Goal: Complete application form

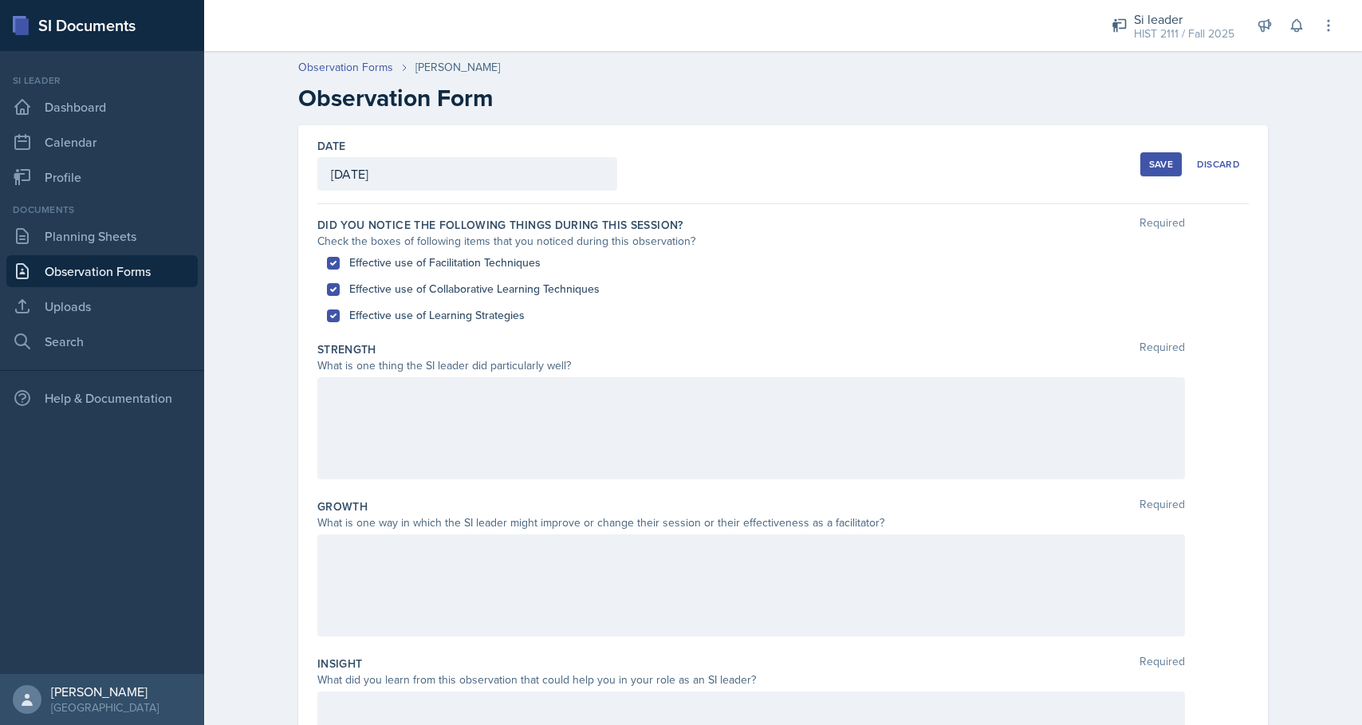
click at [599, 409] on div at bounding box center [751, 428] width 868 height 102
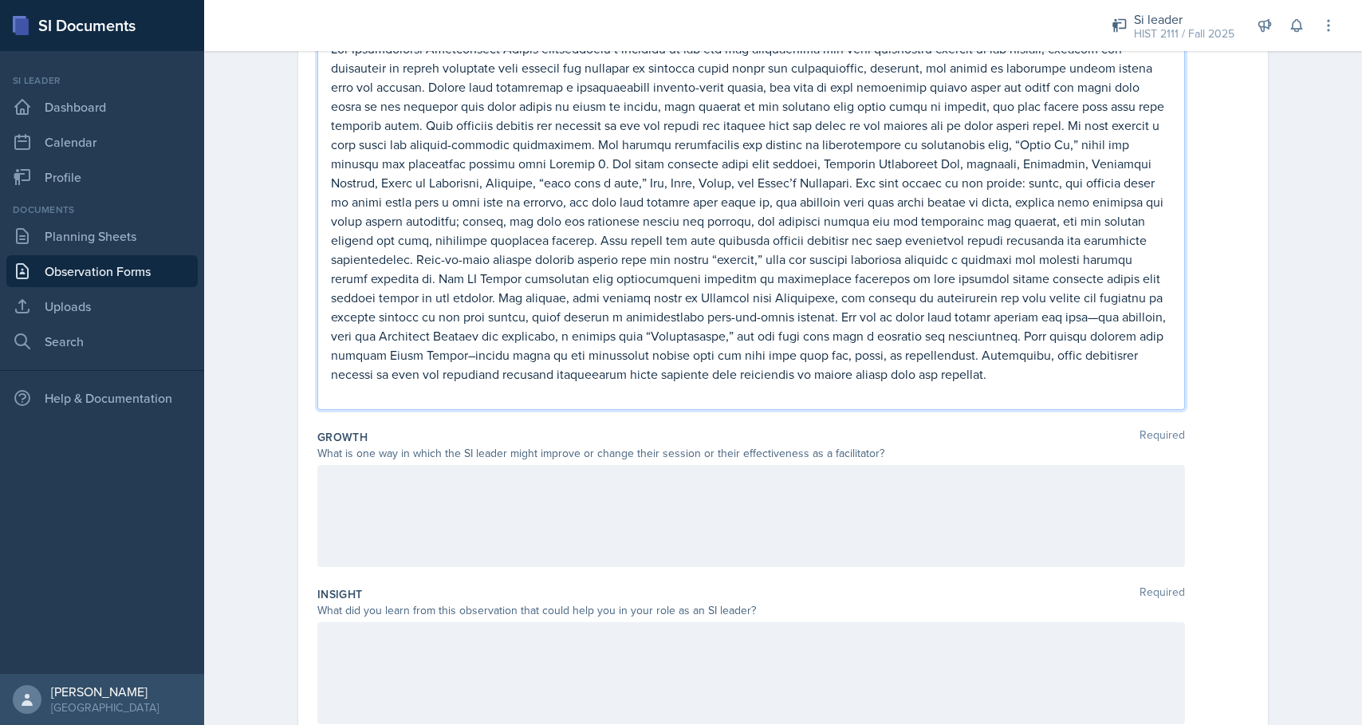
scroll to position [372, 0]
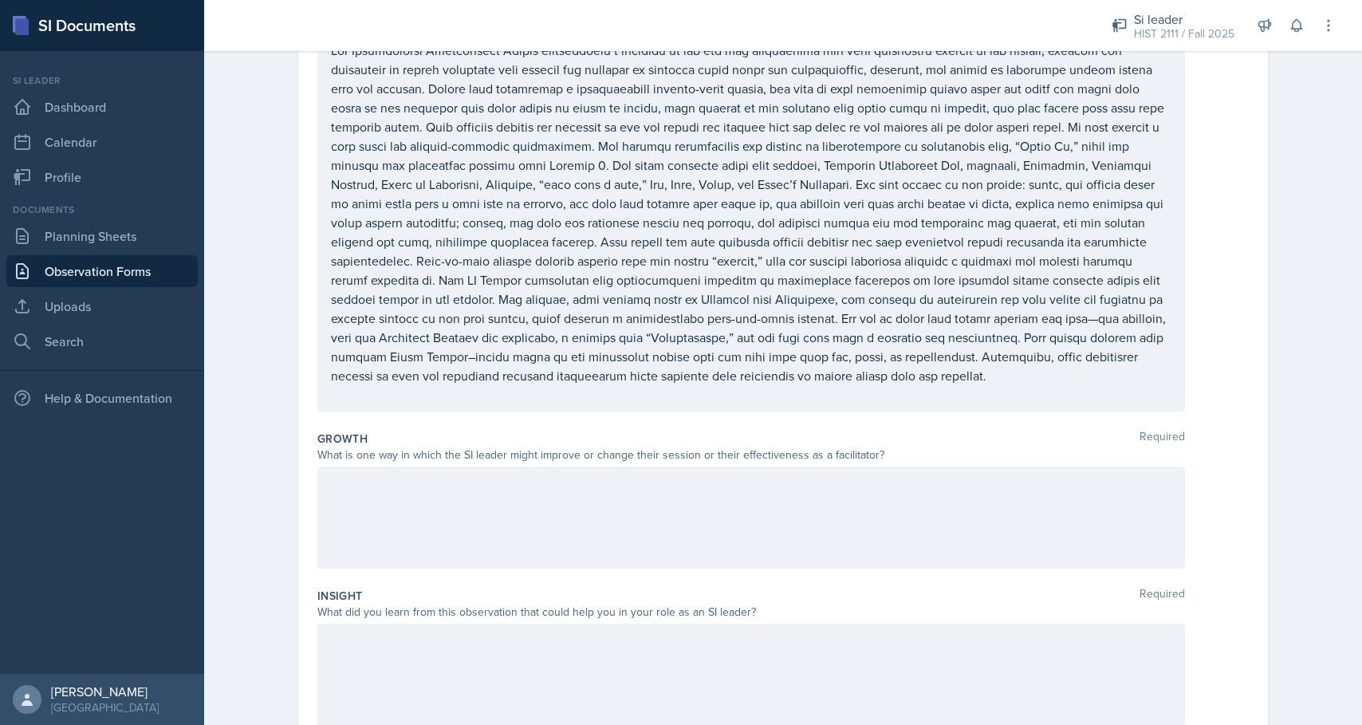
click at [329, 480] on div at bounding box center [751, 518] width 868 height 102
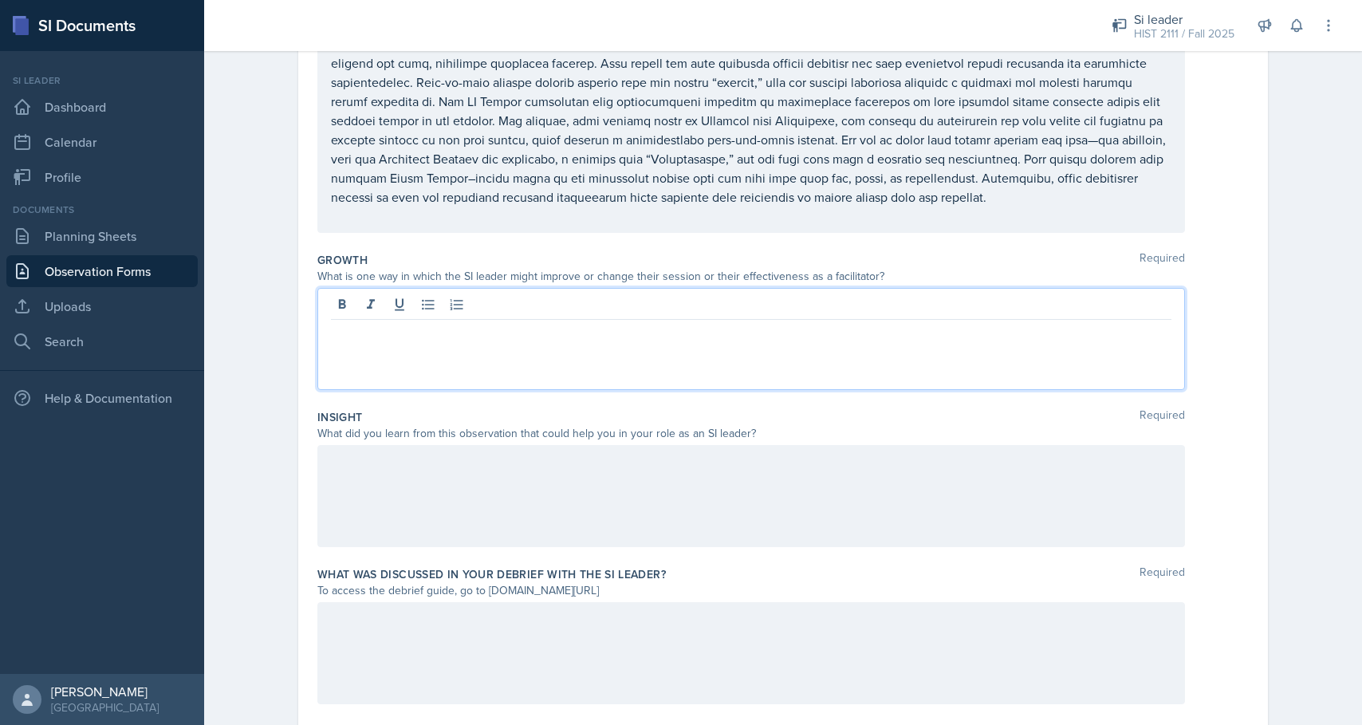
scroll to position [565, 0]
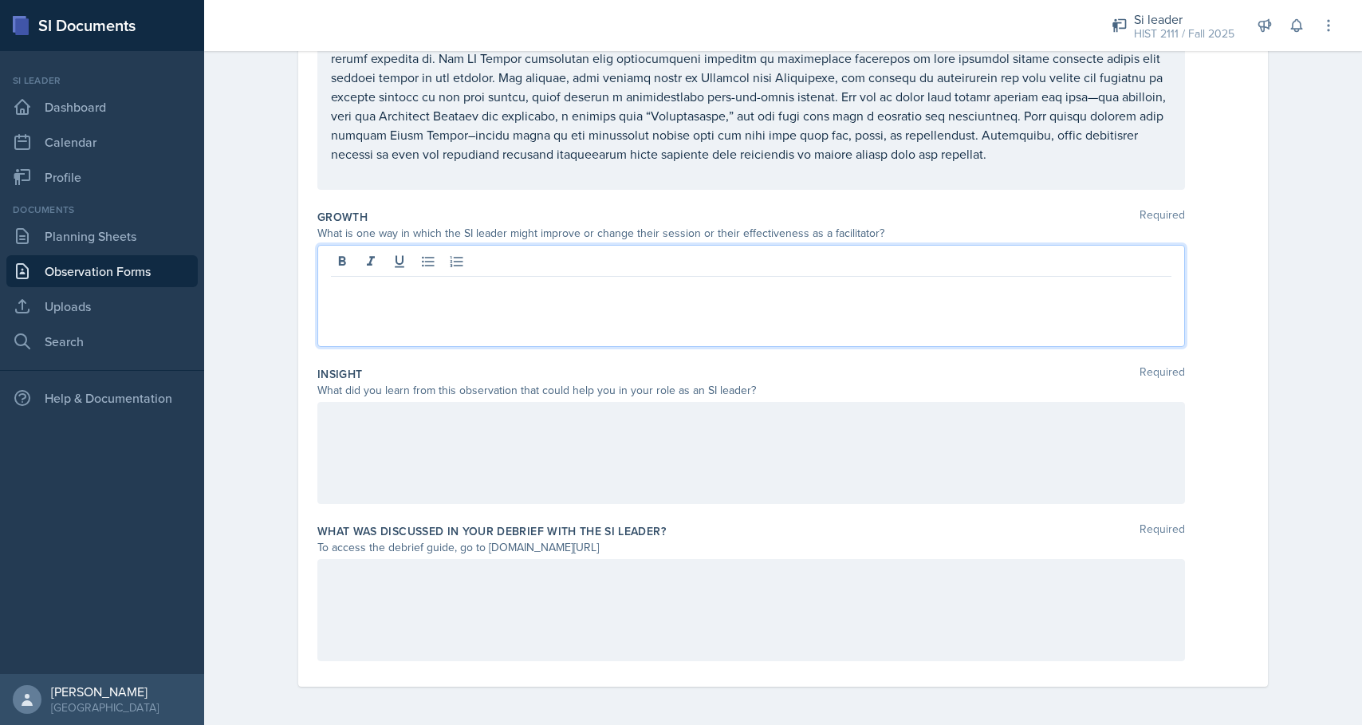
click at [333, 431] on div at bounding box center [751, 453] width 868 height 102
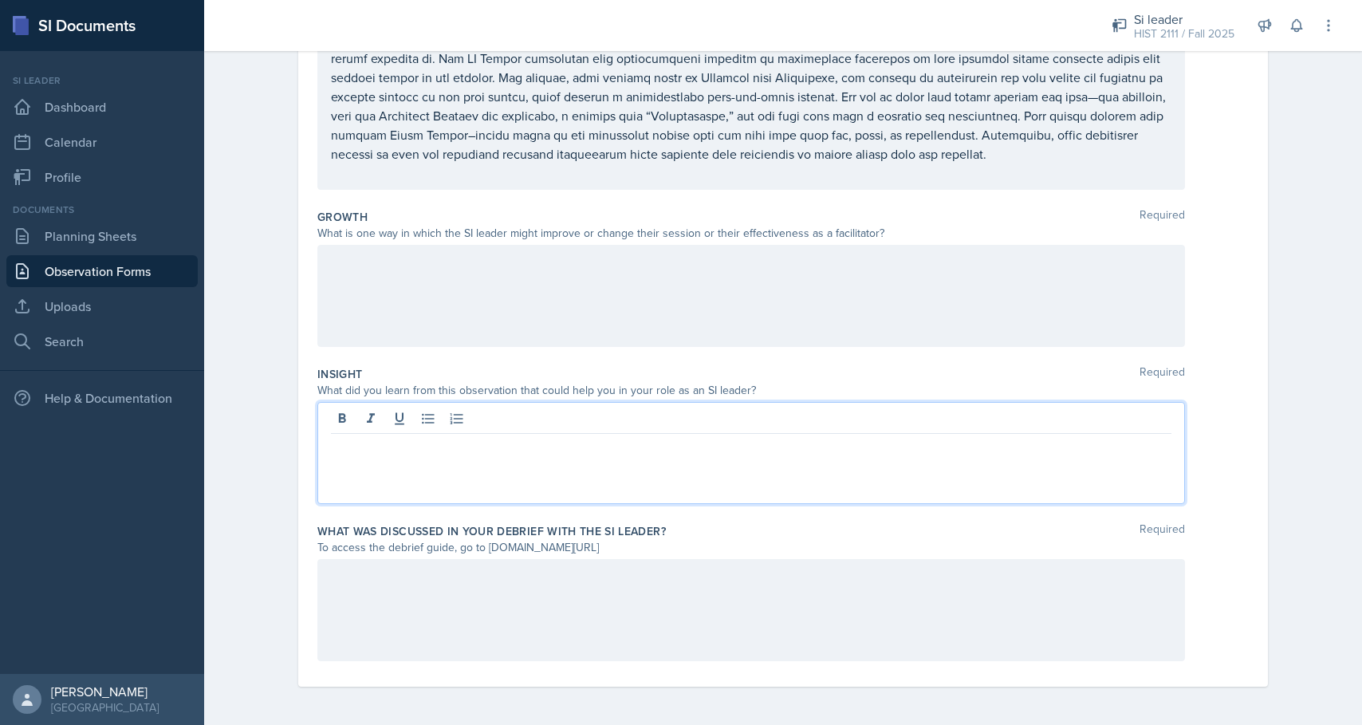
scroll to position [593, 0]
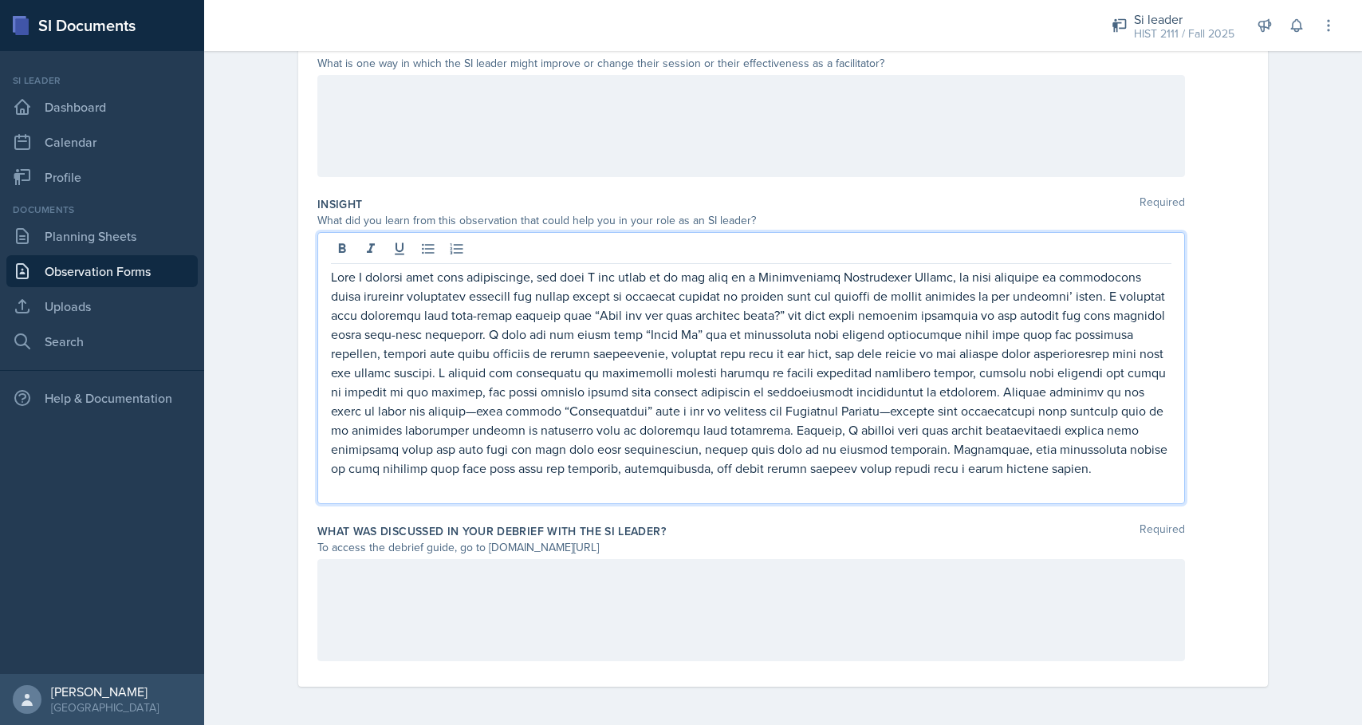
click at [352, 566] on div at bounding box center [751, 610] width 868 height 102
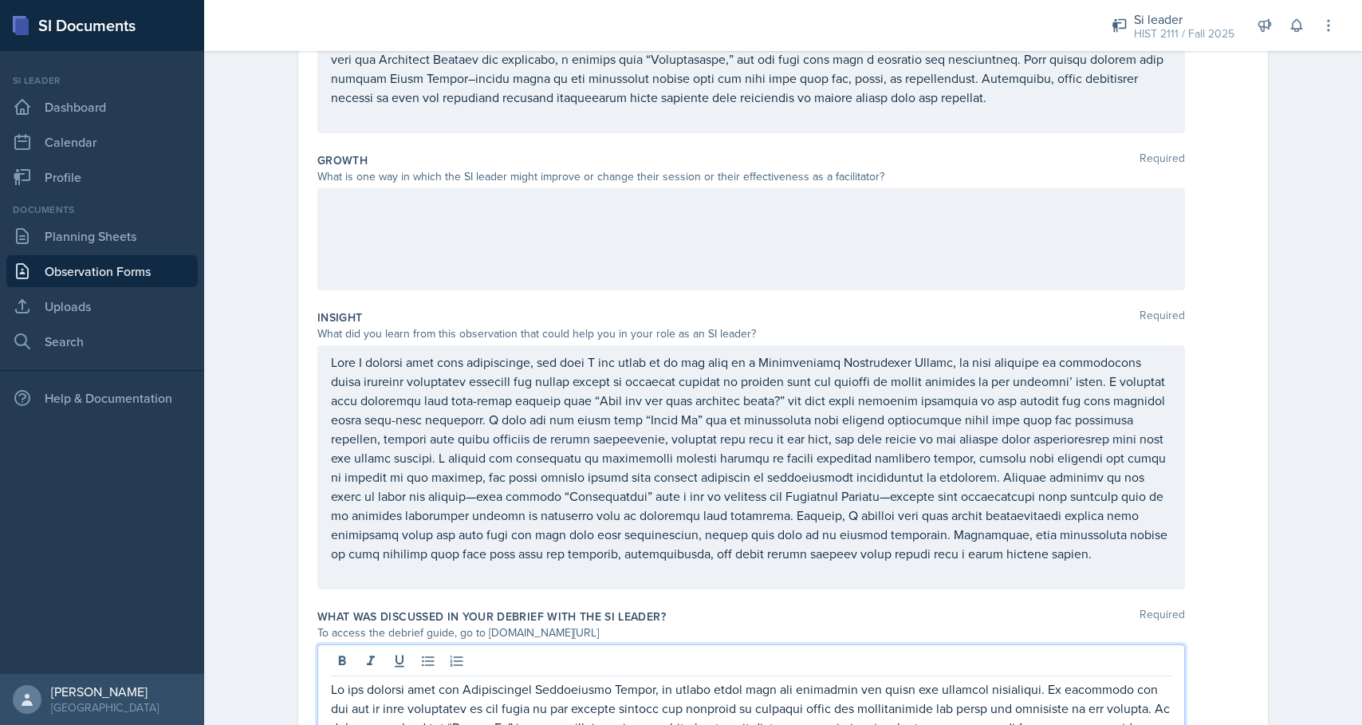
scroll to position [526, 0]
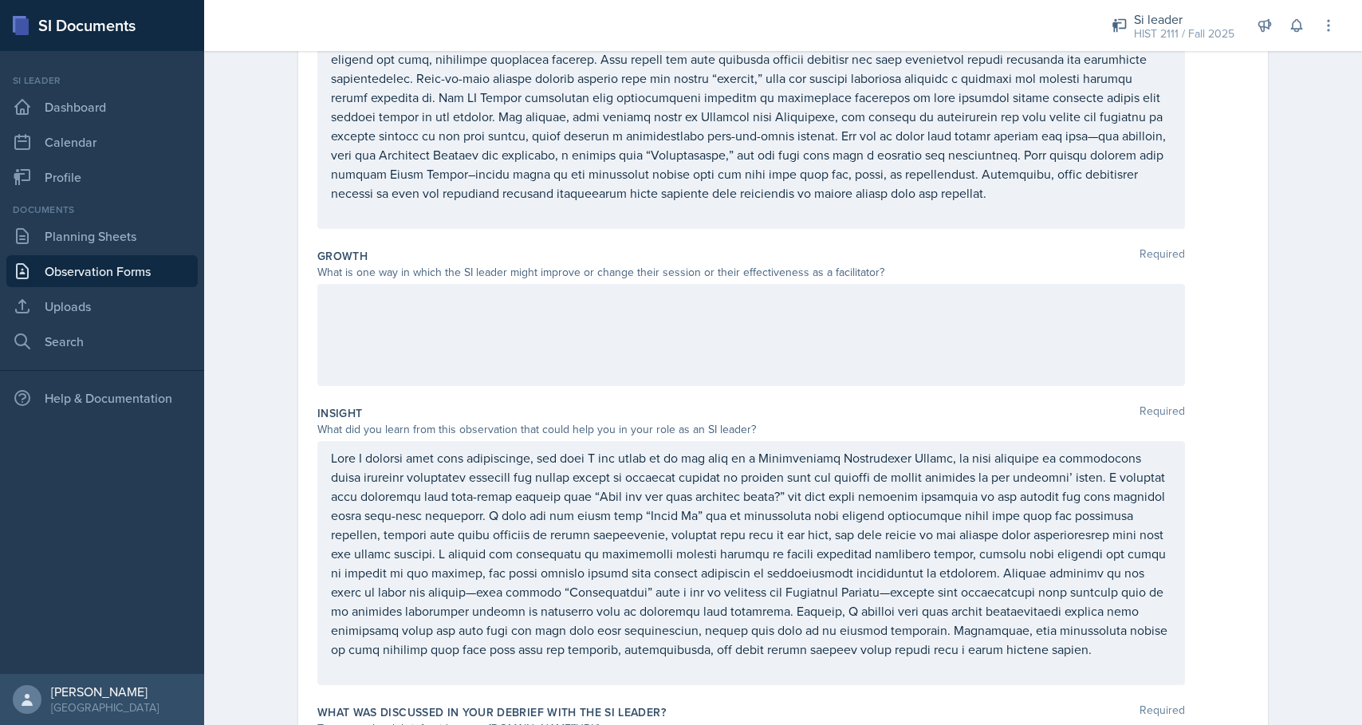
click at [328, 296] on div at bounding box center [751, 335] width 868 height 102
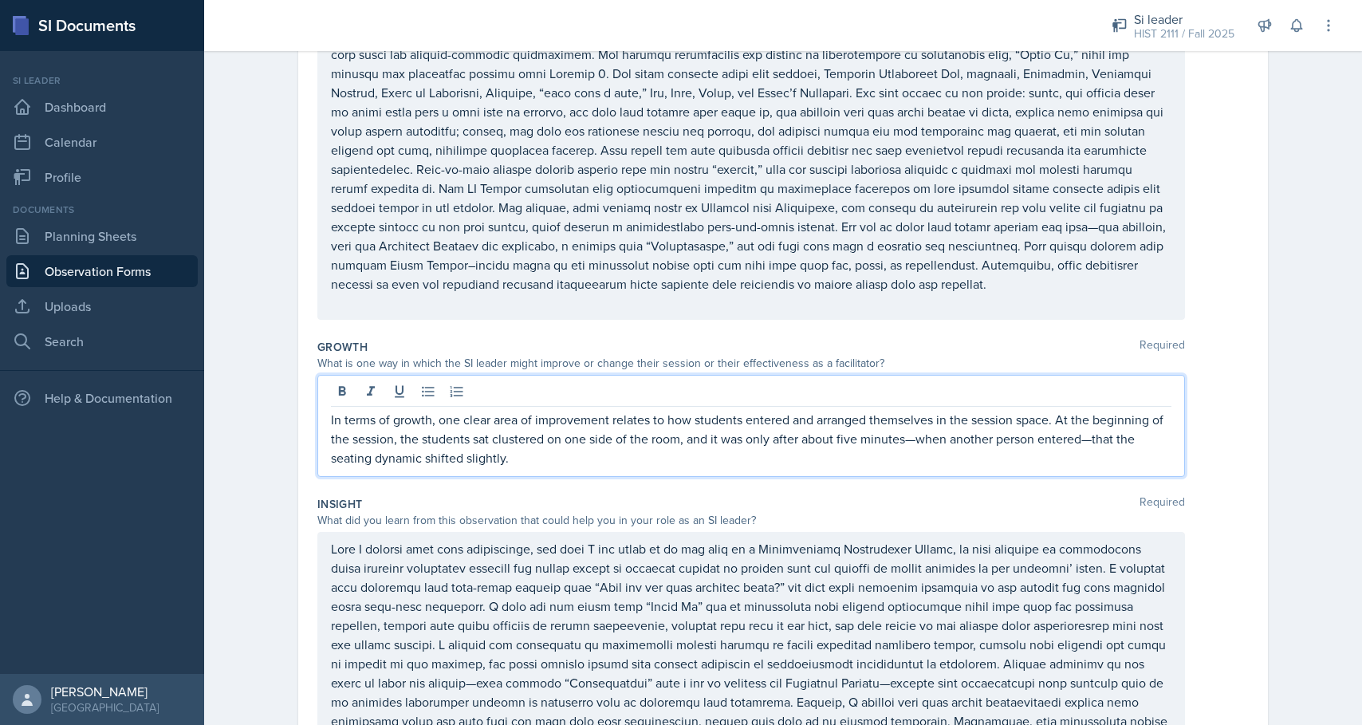
scroll to position [419, 0]
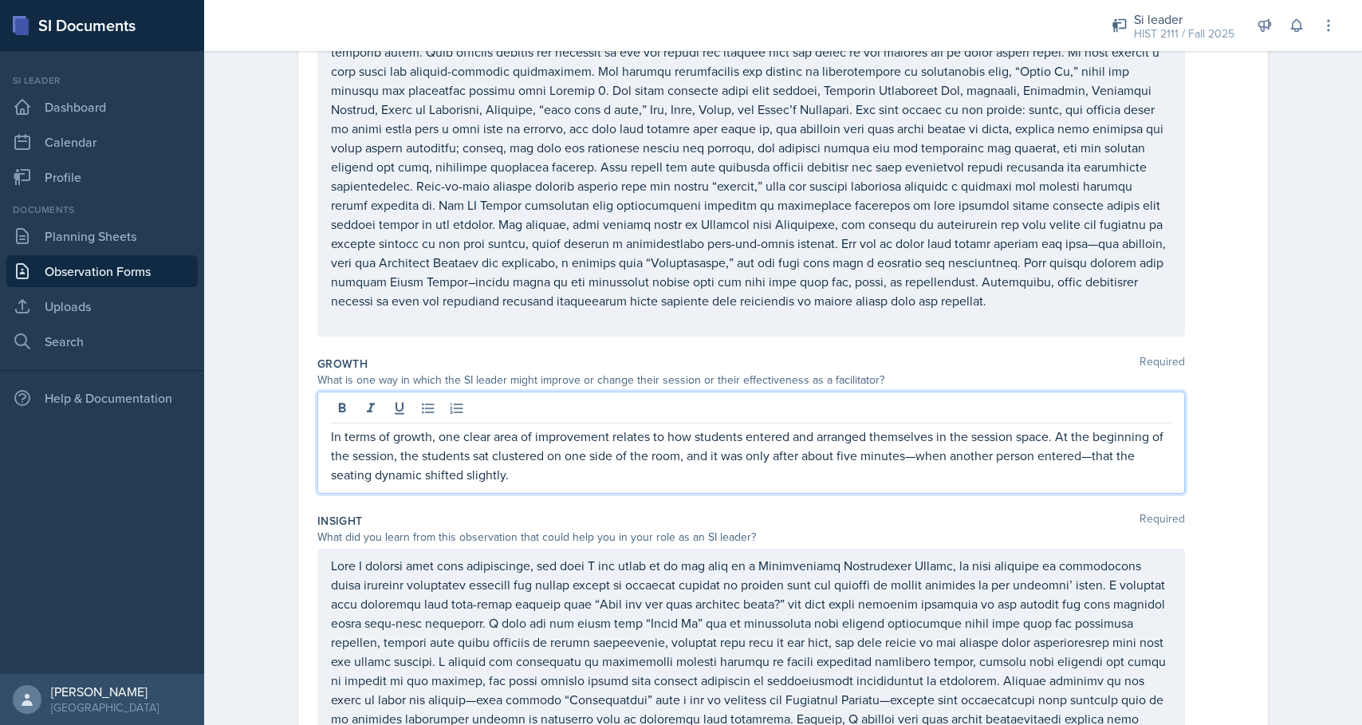
click at [397, 358] on div "Growth Required" at bounding box center [782, 364] width 931 height 16
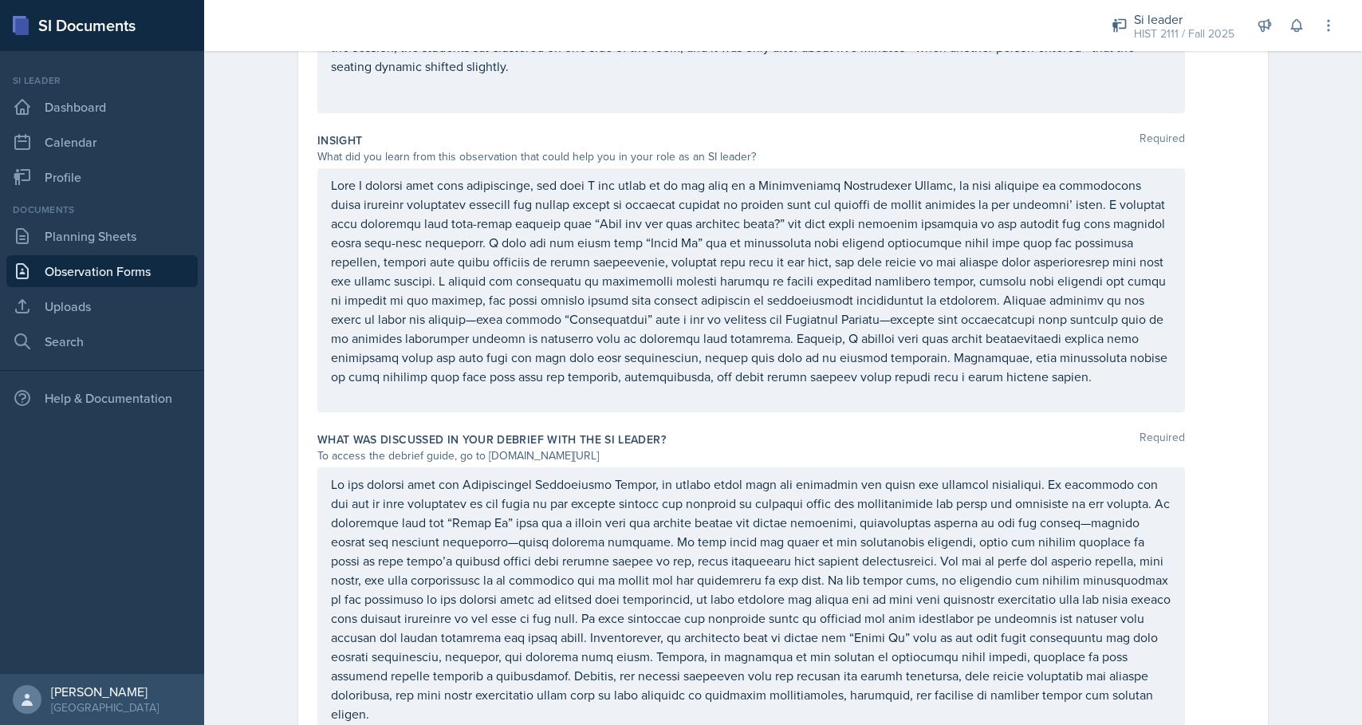
scroll to position [849, 0]
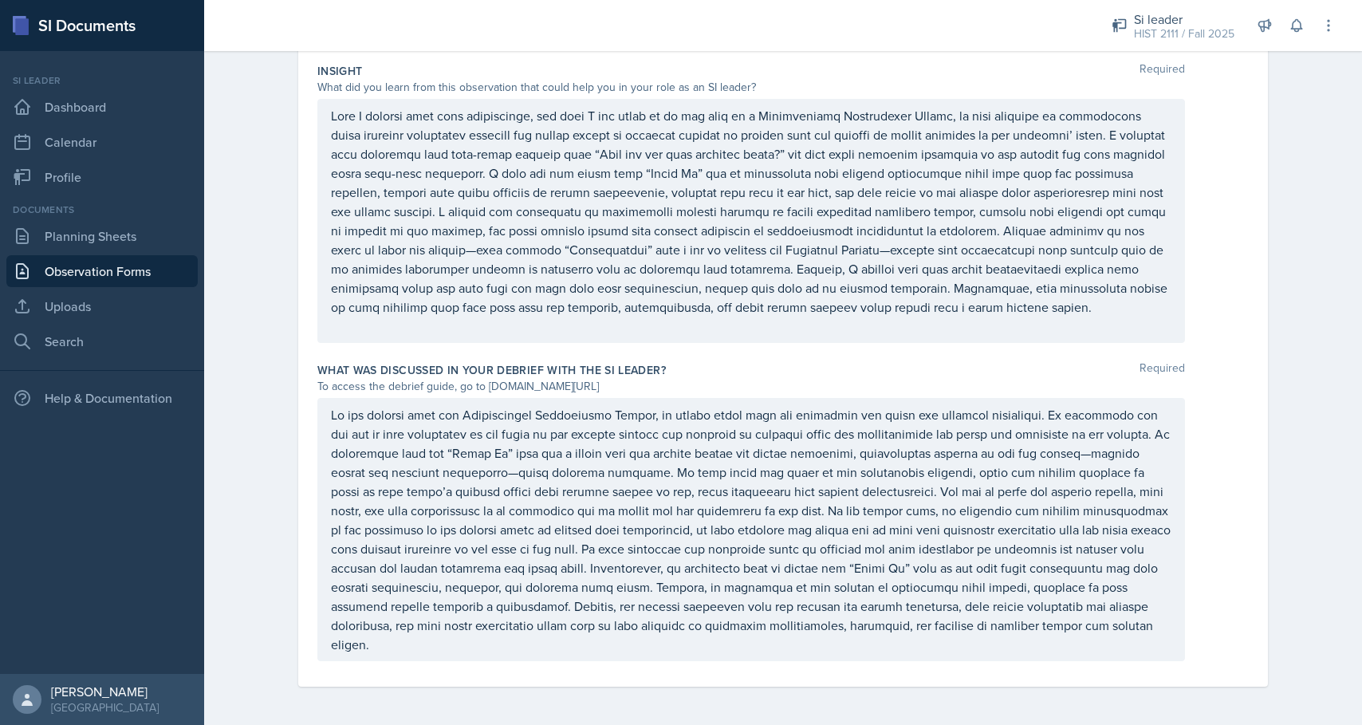
click at [636, 242] on p at bounding box center [751, 211] width 841 height 211
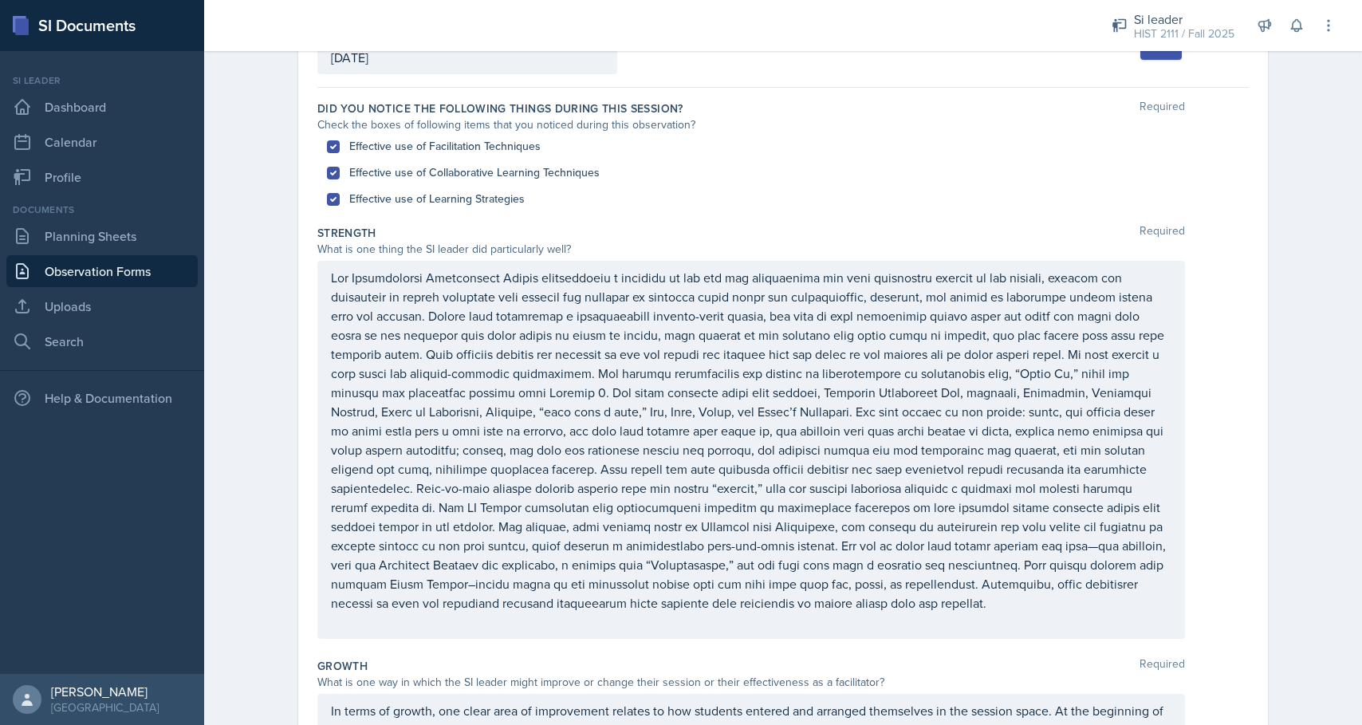
scroll to position [0, 0]
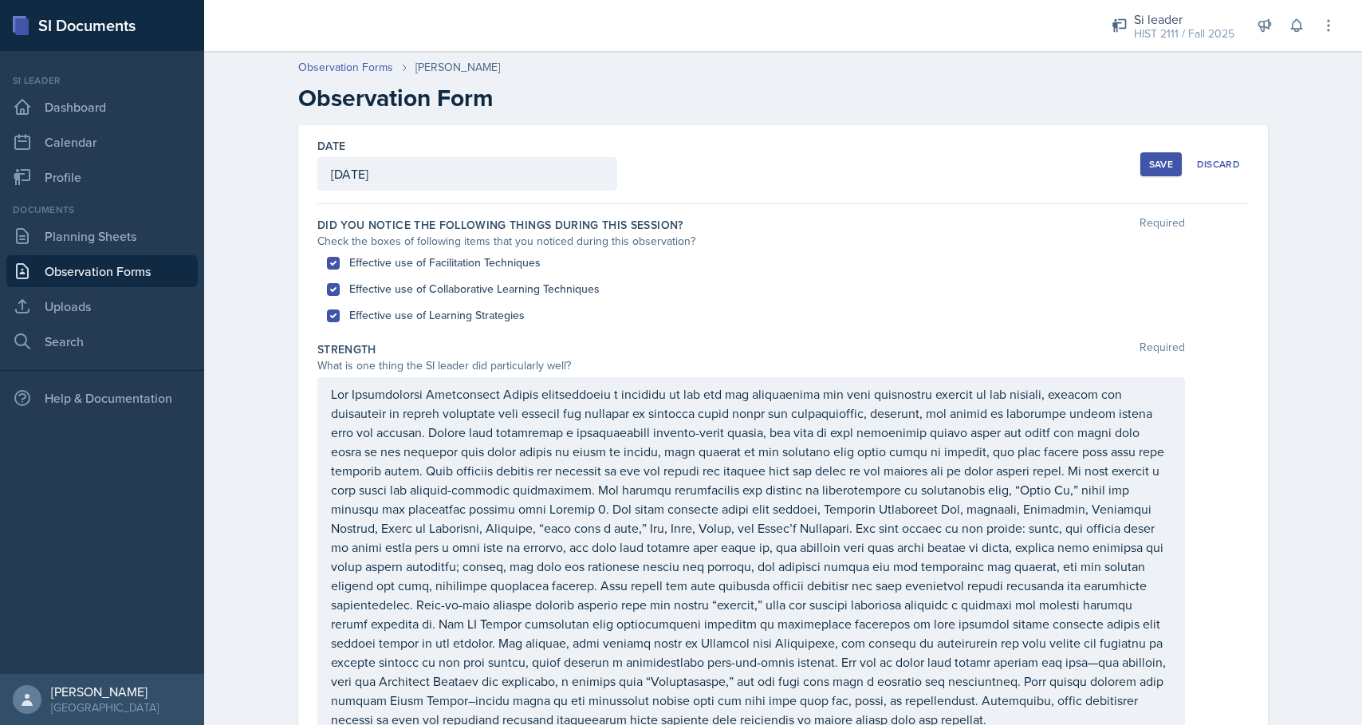
click at [539, 396] on div at bounding box center [751, 566] width 868 height 378
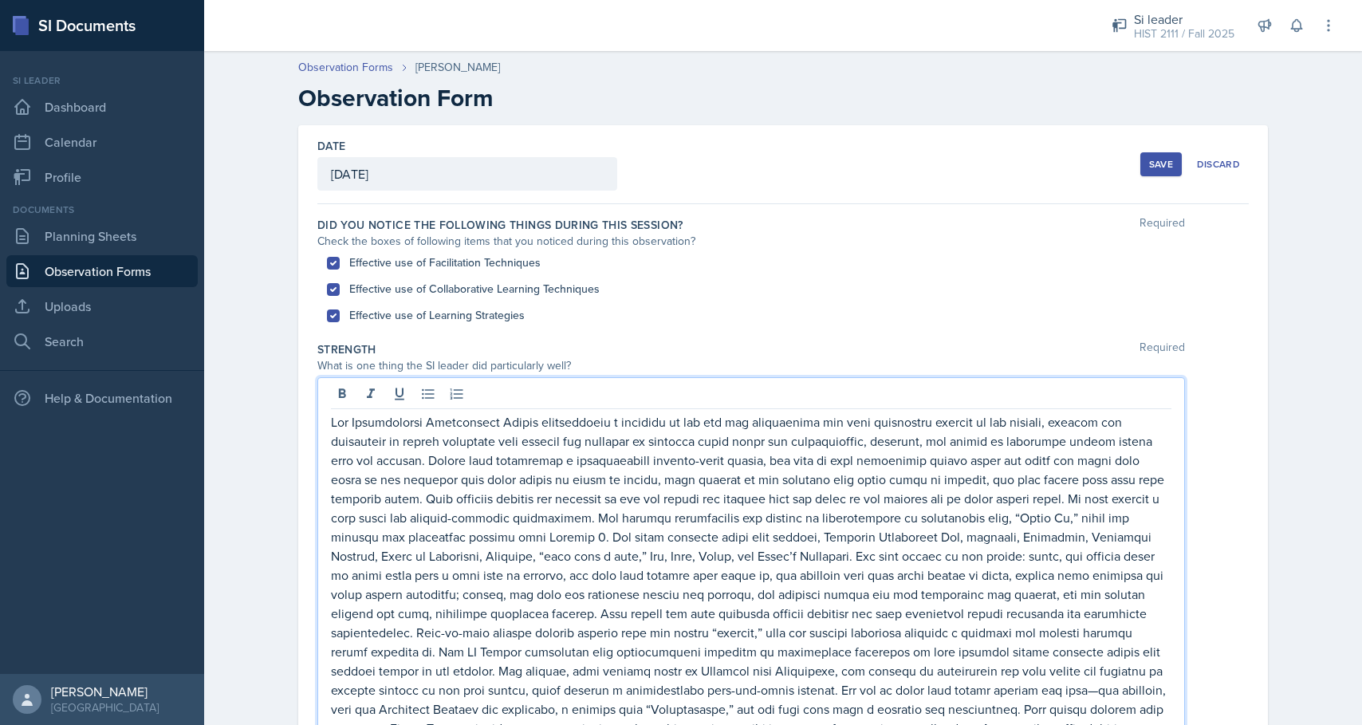
click at [541, 421] on p at bounding box center [751, 584] width 841 height 345
click at [577, 423] on p at bounding box center [751, 594] width 841 height 364
click at [691, 421] on p at bounding box center [751, 594] width 841 height 364
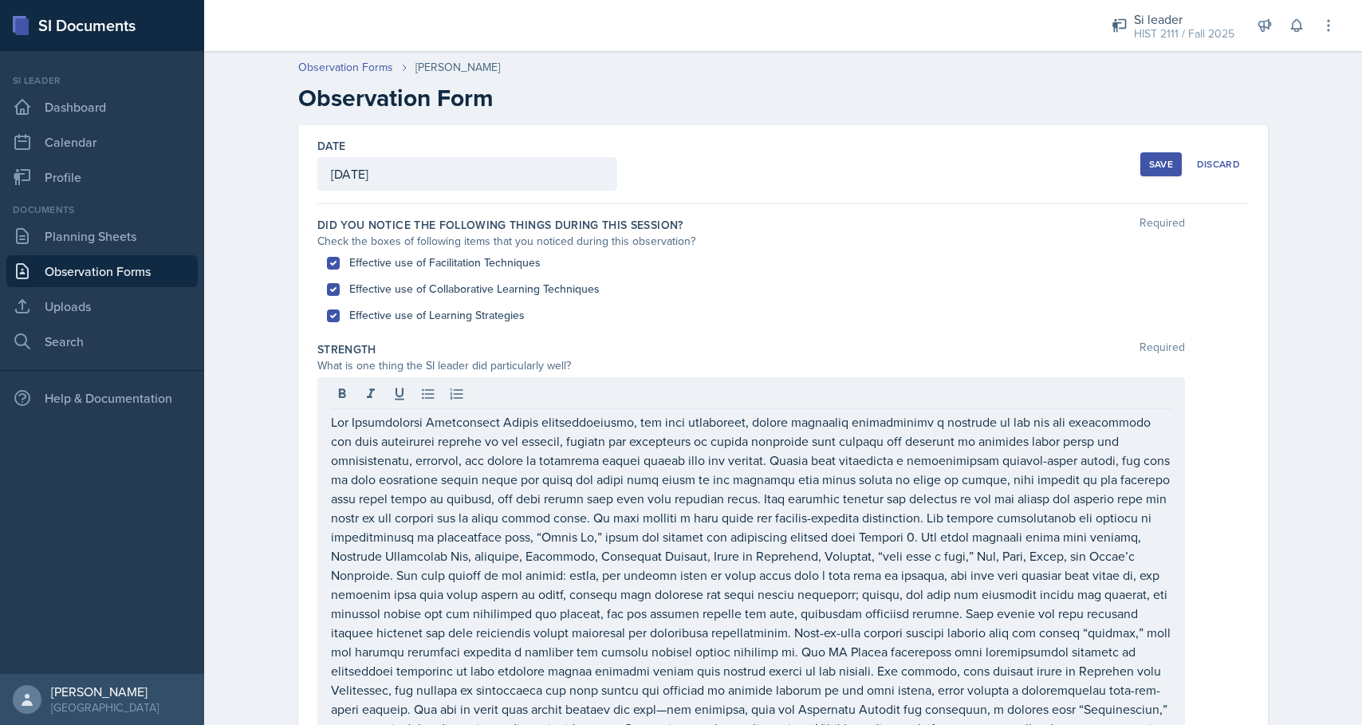
click at [1157, 149] on div "Save Discard" at bounding box center [1194, 164] width 108 height 37
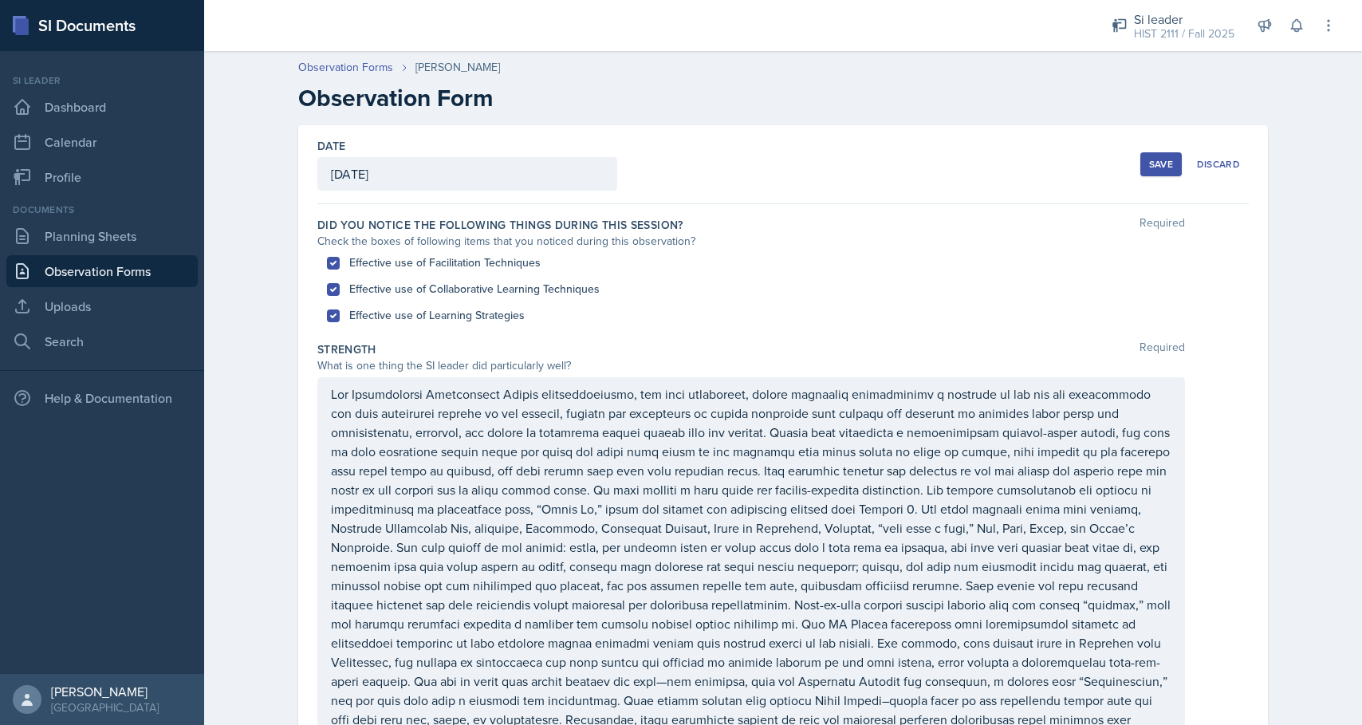
click at [1150, 155] on button "Save" at bounding box center [1160, 164] width 41 height 24
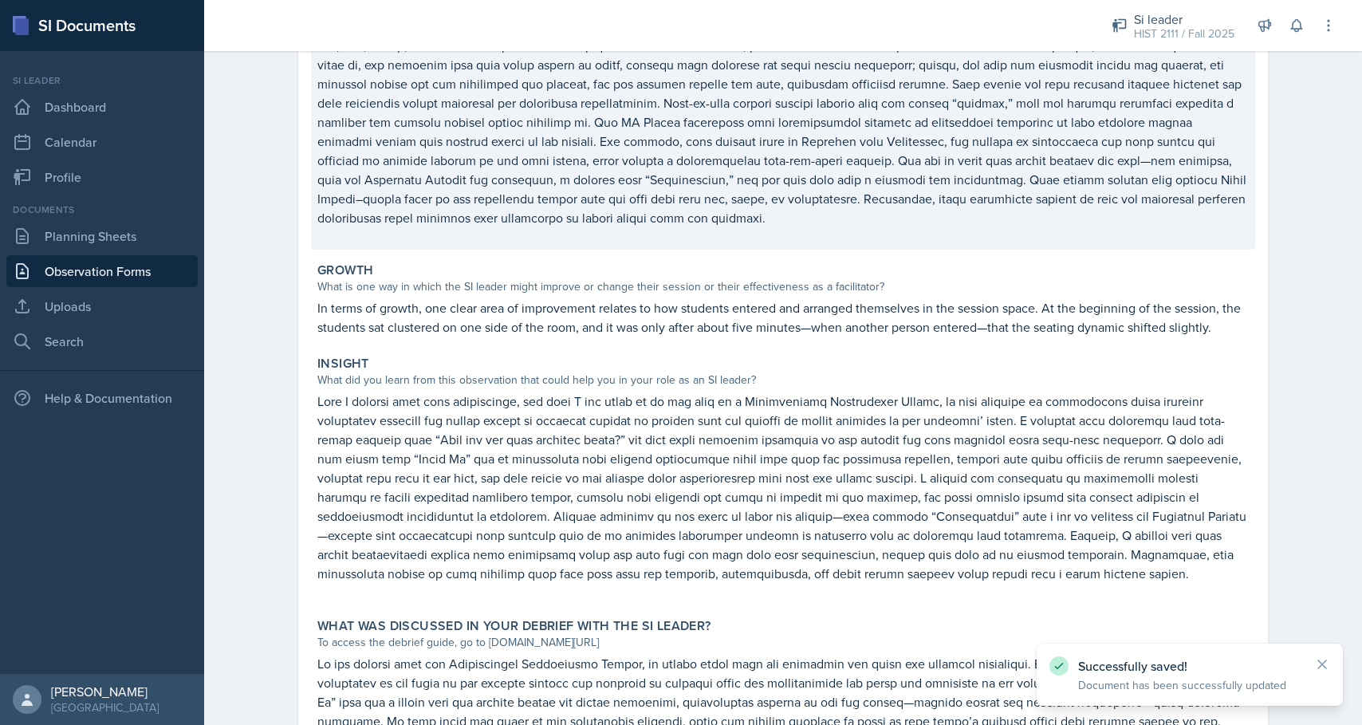
scroll to position [730, 0]
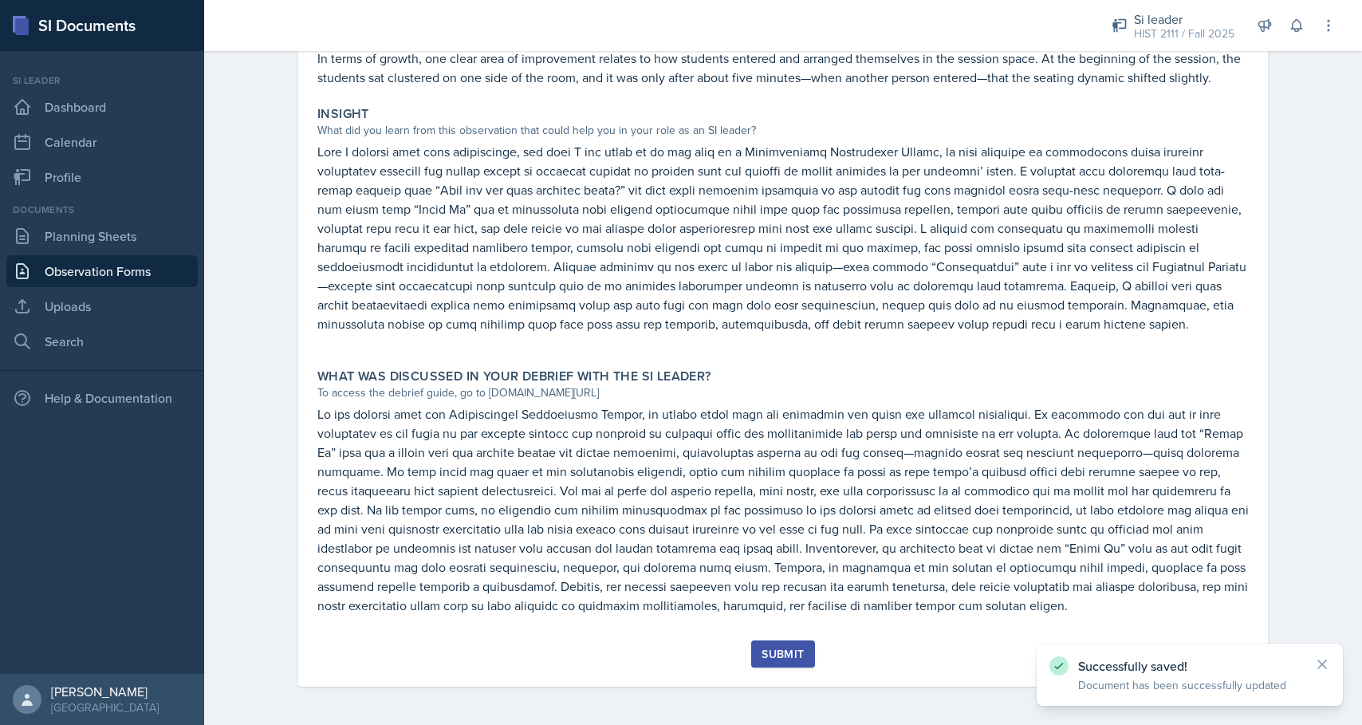
click at [787, 655] on div "Submit" at bounding box center [783, 654] width 42 height 13
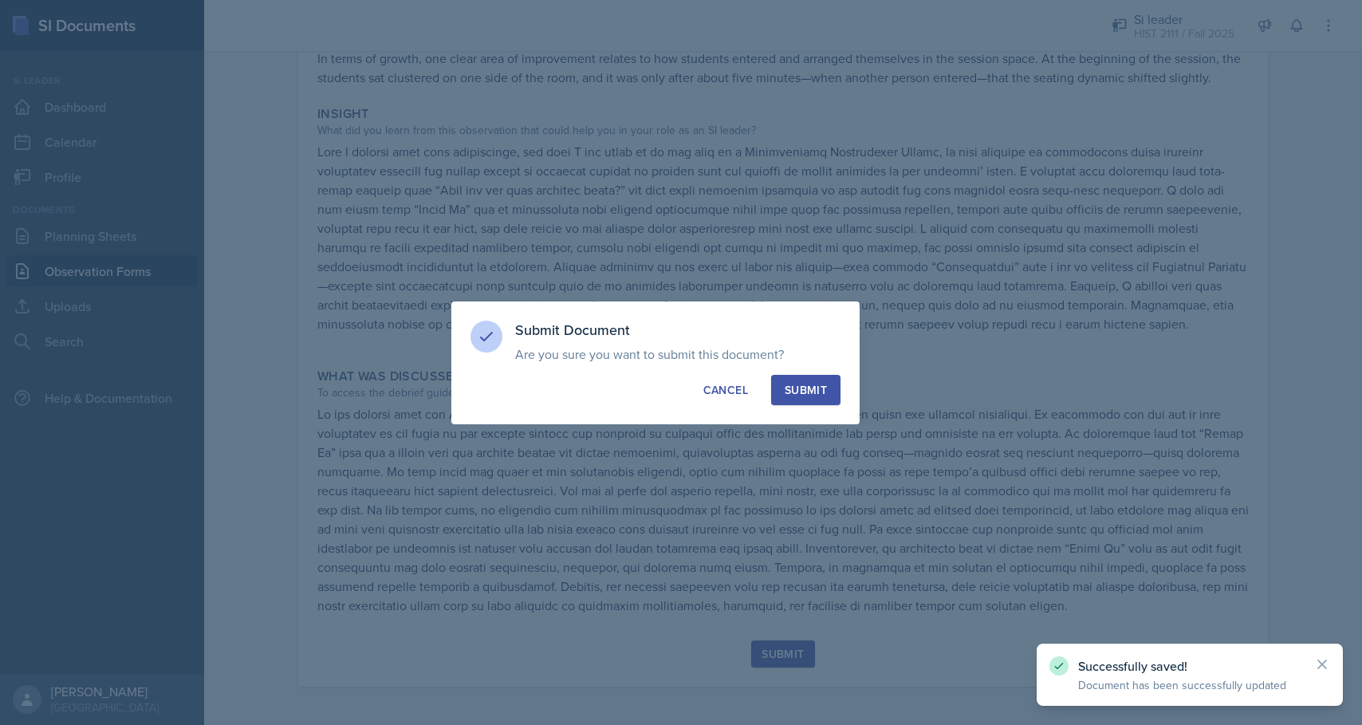
click at [813, 396] on div "Submit" at bounding box center [806, 390] width 42 height 16
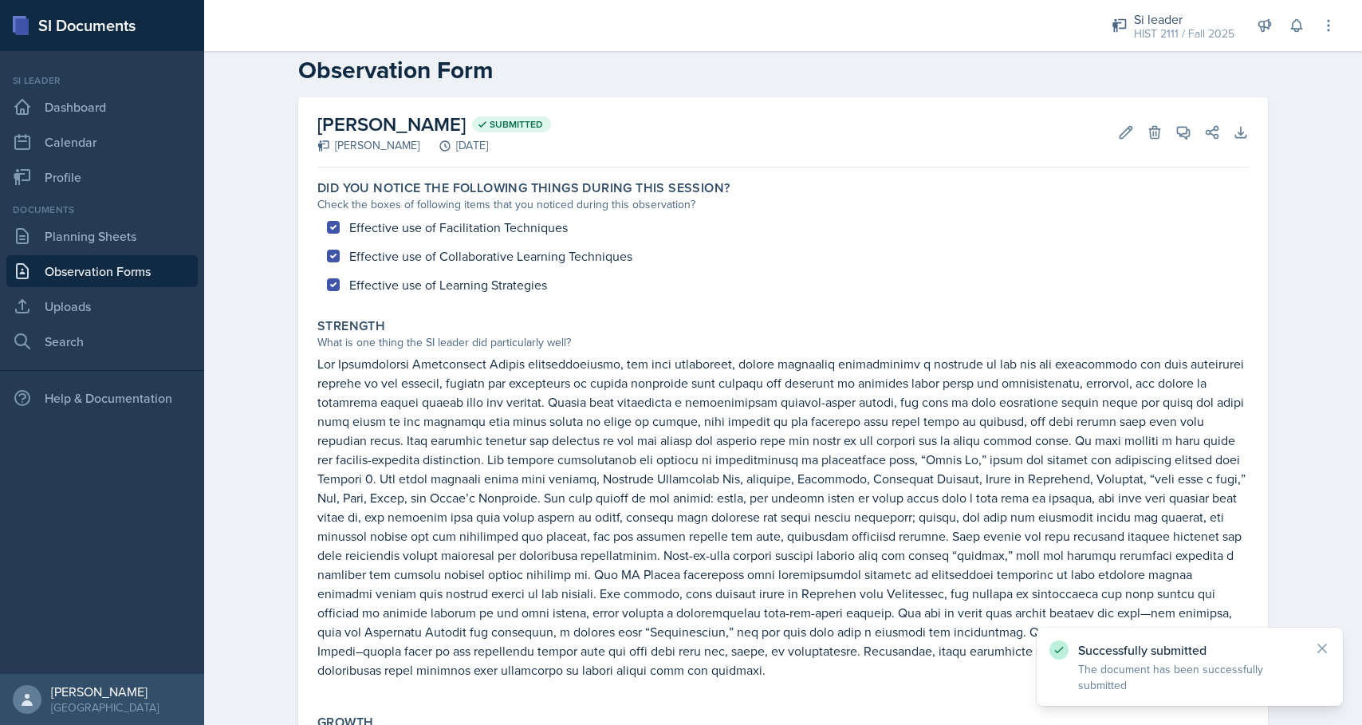
scroll to position [0, 0]
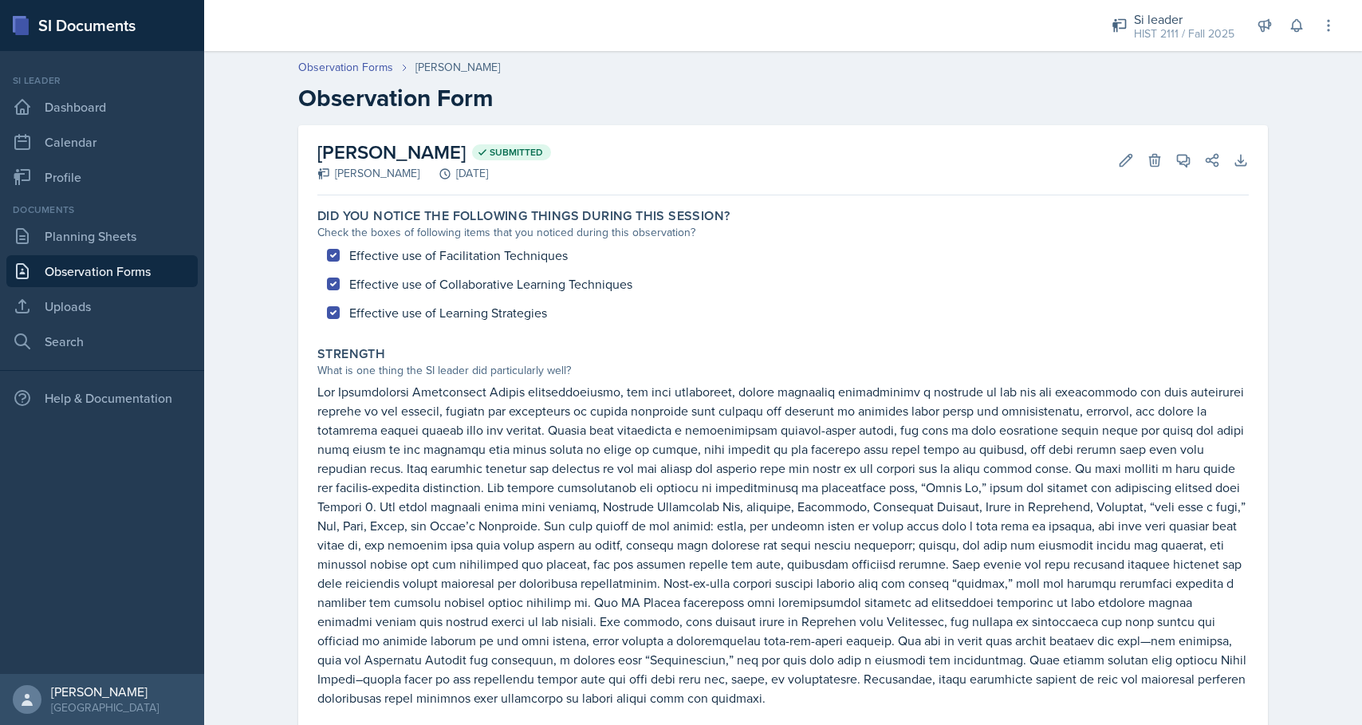
click at [72, 278] on link "Observation Forms" at bounding box center [101, 271] width 191 height 32
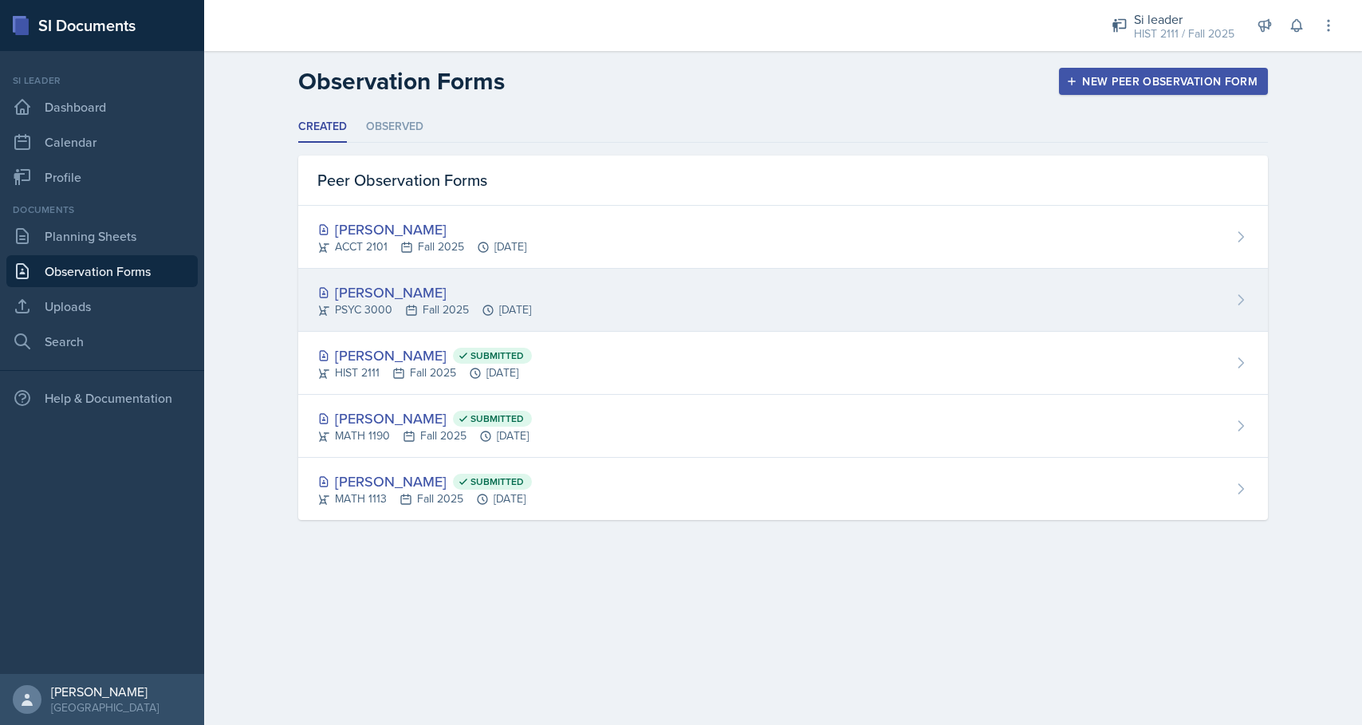
click at [385, 301] on div "PSYC 3000 Fall 2025 [DATE]" at bounding box center [424, 309] width 214 height 17
